Goal: Information Seeking & Learning: Learn about a topic

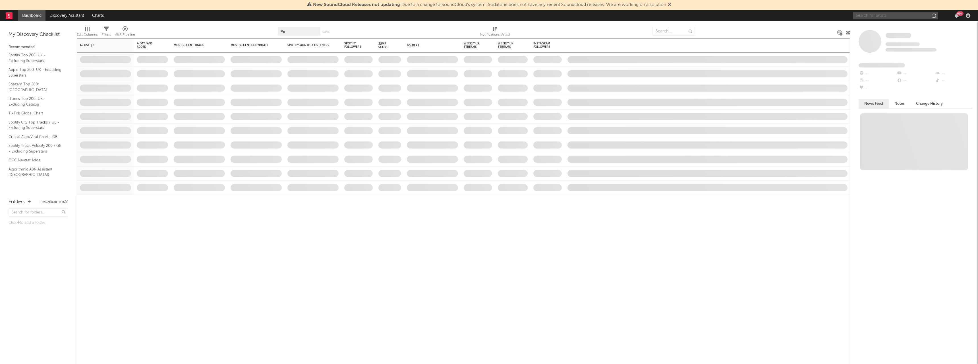
click at [874, 14] on input "text" at bounding box center [895, 15] width 85 height 7
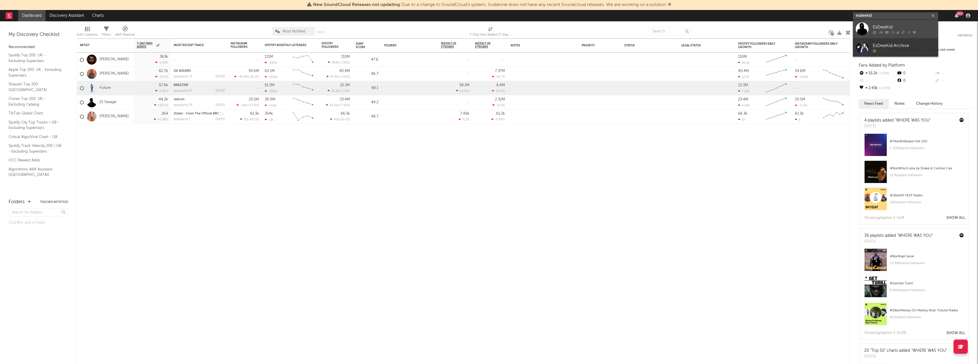
type input "esdeekid"
click at [902, 28] on div "EsDeeKid" at bounding box center [904, 27] width 63 height 7
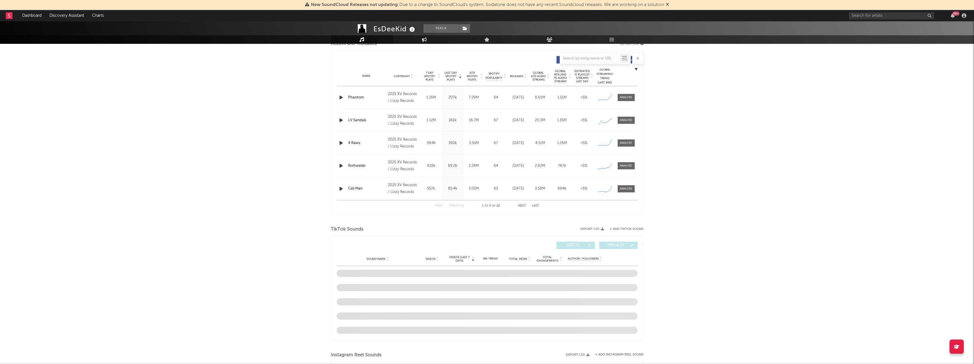
select select "6m"
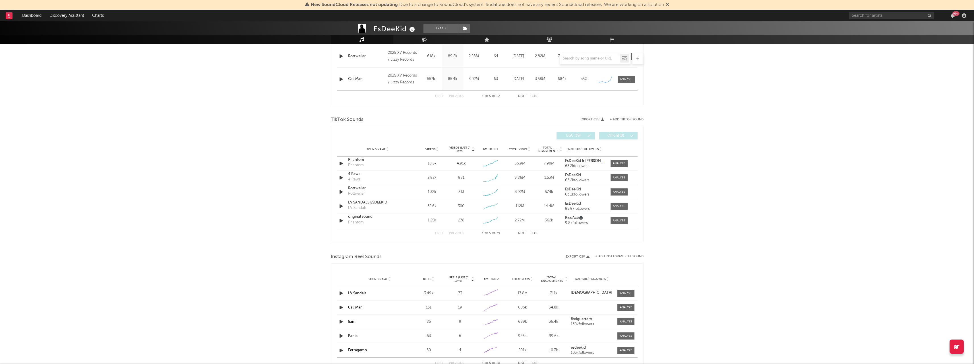
scroll to position [289, 0]
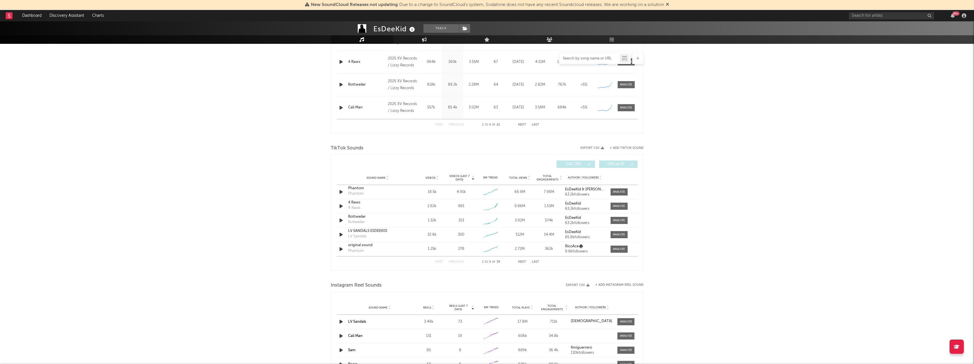
click at [588, 59] on input "text" at bounding box center [590, 58] width 60 height 5
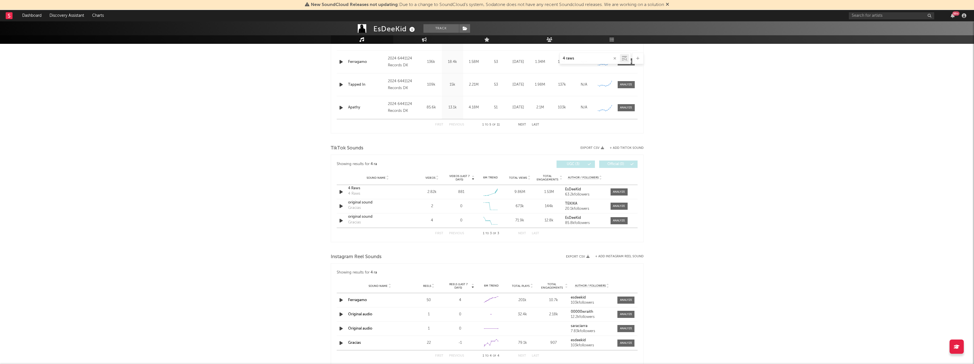
scroll to position [271, 0]
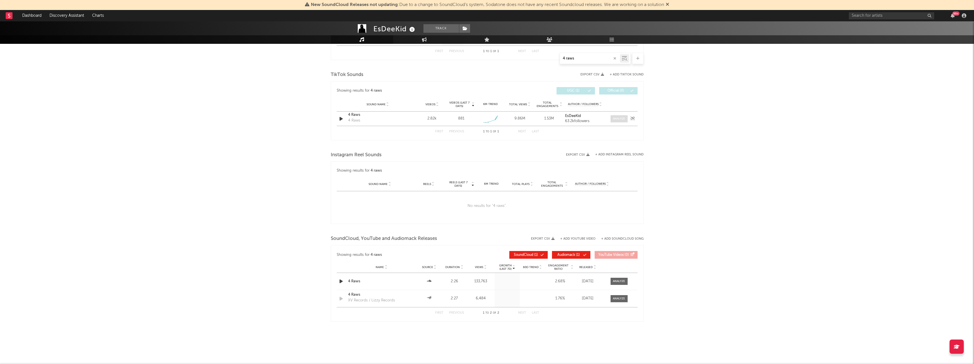
type input "4 raws"
click at [617, 120] on div at bounding box center [619, 119] width 12 height 4
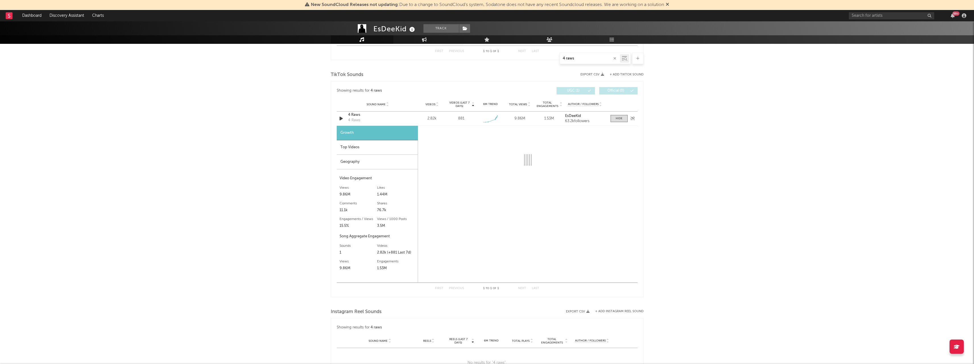
select select "1w"
